Goal: Task Accomplishment & Management: Use online tool/utility

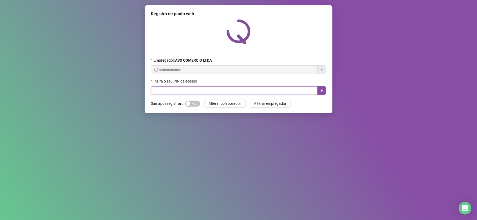
click at [159, 91] on input "text" at bounding box center [234, 90] width 167 height 9
type input "*****"
click at [323, 90] on icon "caret-right" at bounding box center [321, 91] width 4 height 4
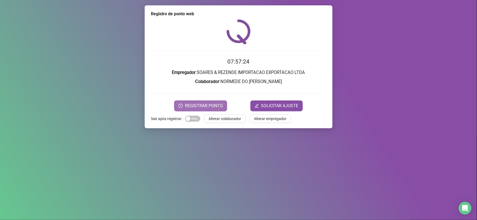
click at [200, 105] on span "REGISTRAR PONTO" at bounding box center [204, 106] width 38 height 6
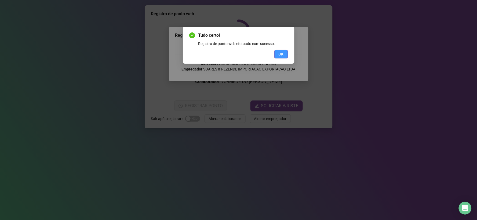
click at [285, 55] on button "OK" at bounding box center [281, 54] width 14 height 9
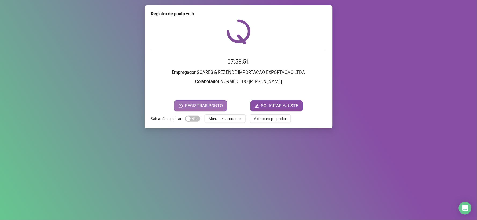
click at [189, 107] on span "REGISTRAR PONTO" at bounding box center [204, 106] width 38 height 6
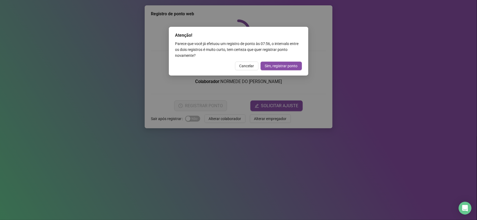
click at [416, 71] on div "Atenção! Parece que você já efetuou um registro de ponto às 07:56 , o intervalo…" at bounding box center [238, 110] width 477 height 220
